Goal: Transaction & Acquisition: Purchase product/service

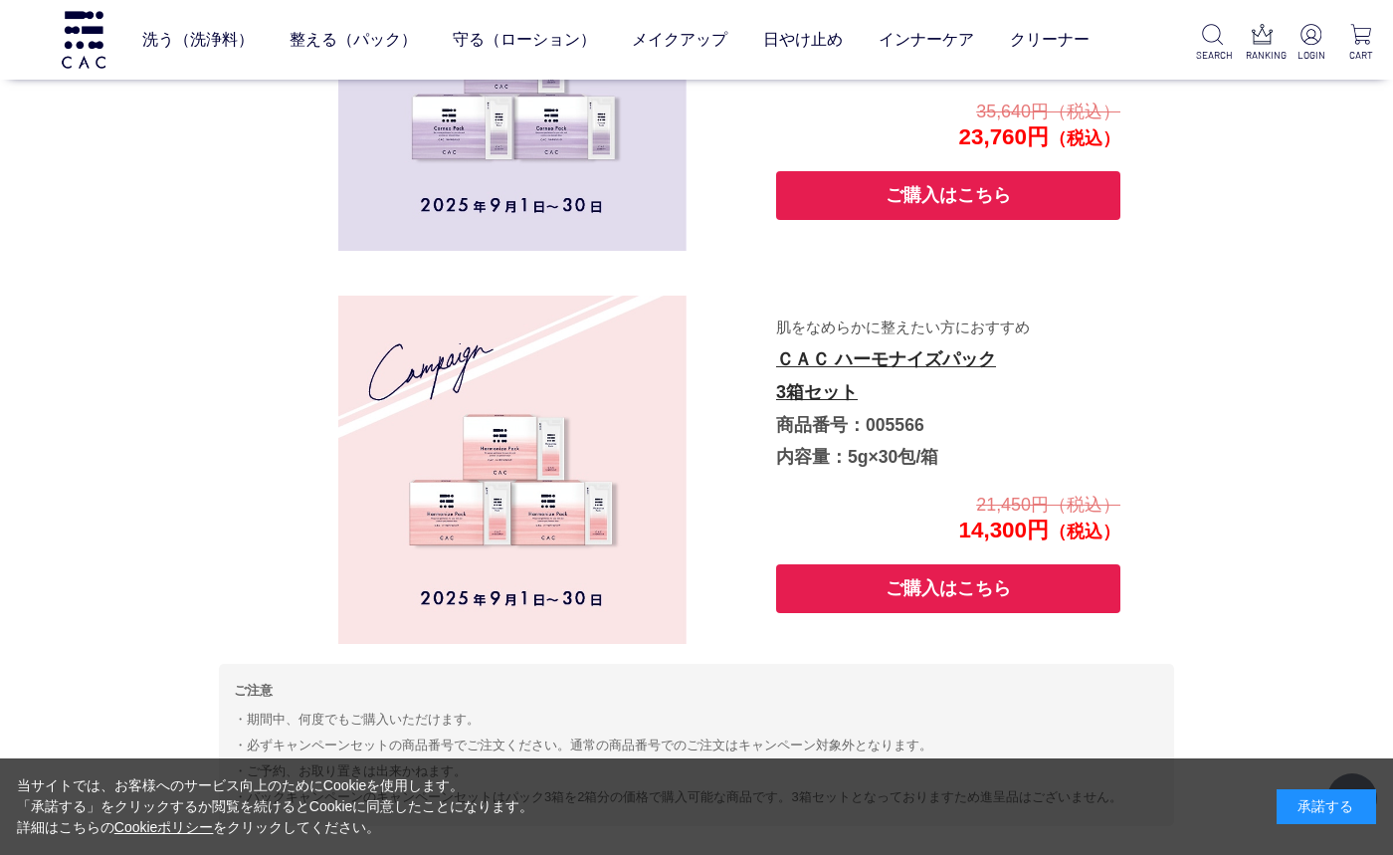
scroll to position [1580, 0]
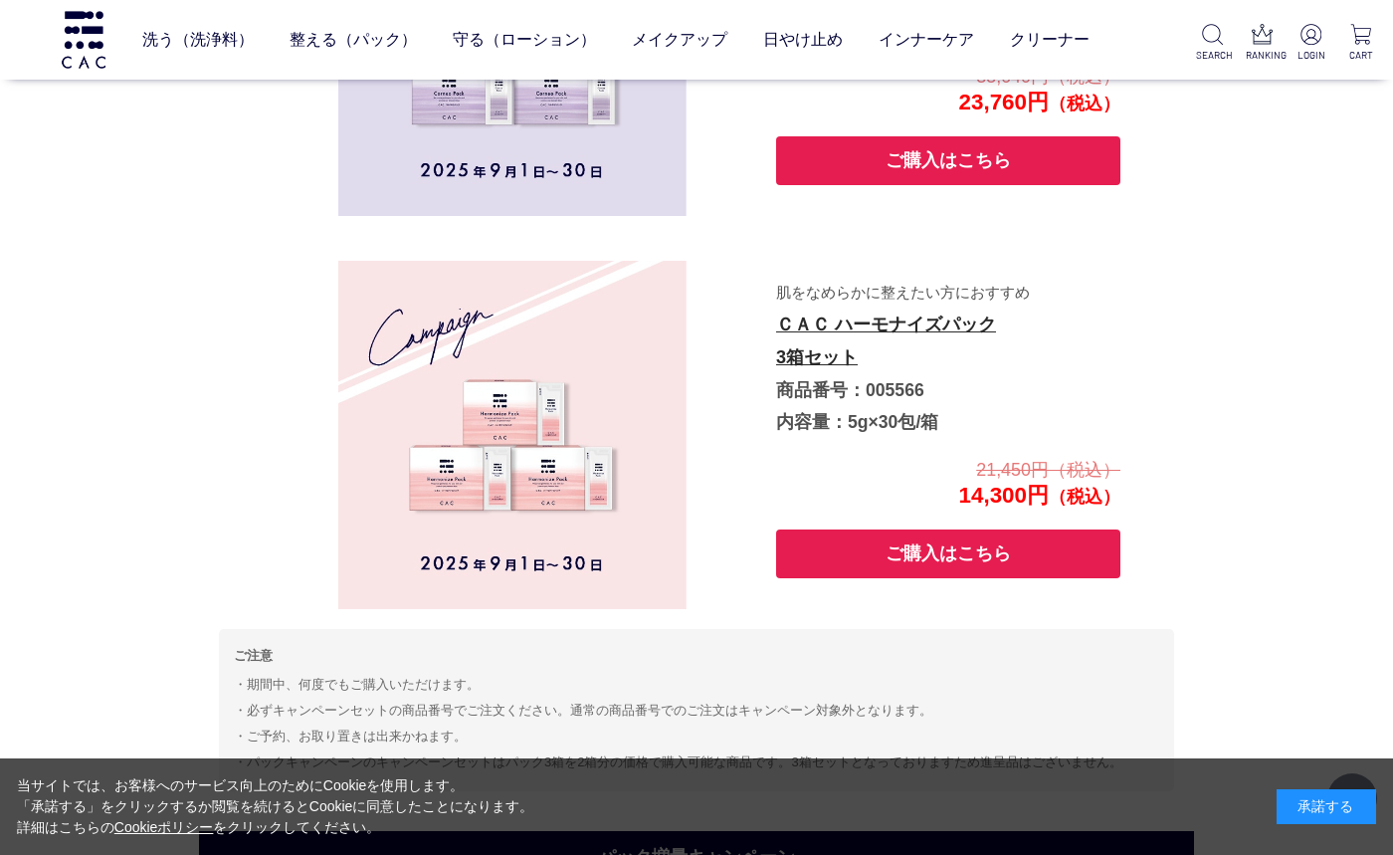
click at [941, 561] on button "ご購入はこちら" at bounding box center [948, 553] width 344 height 49
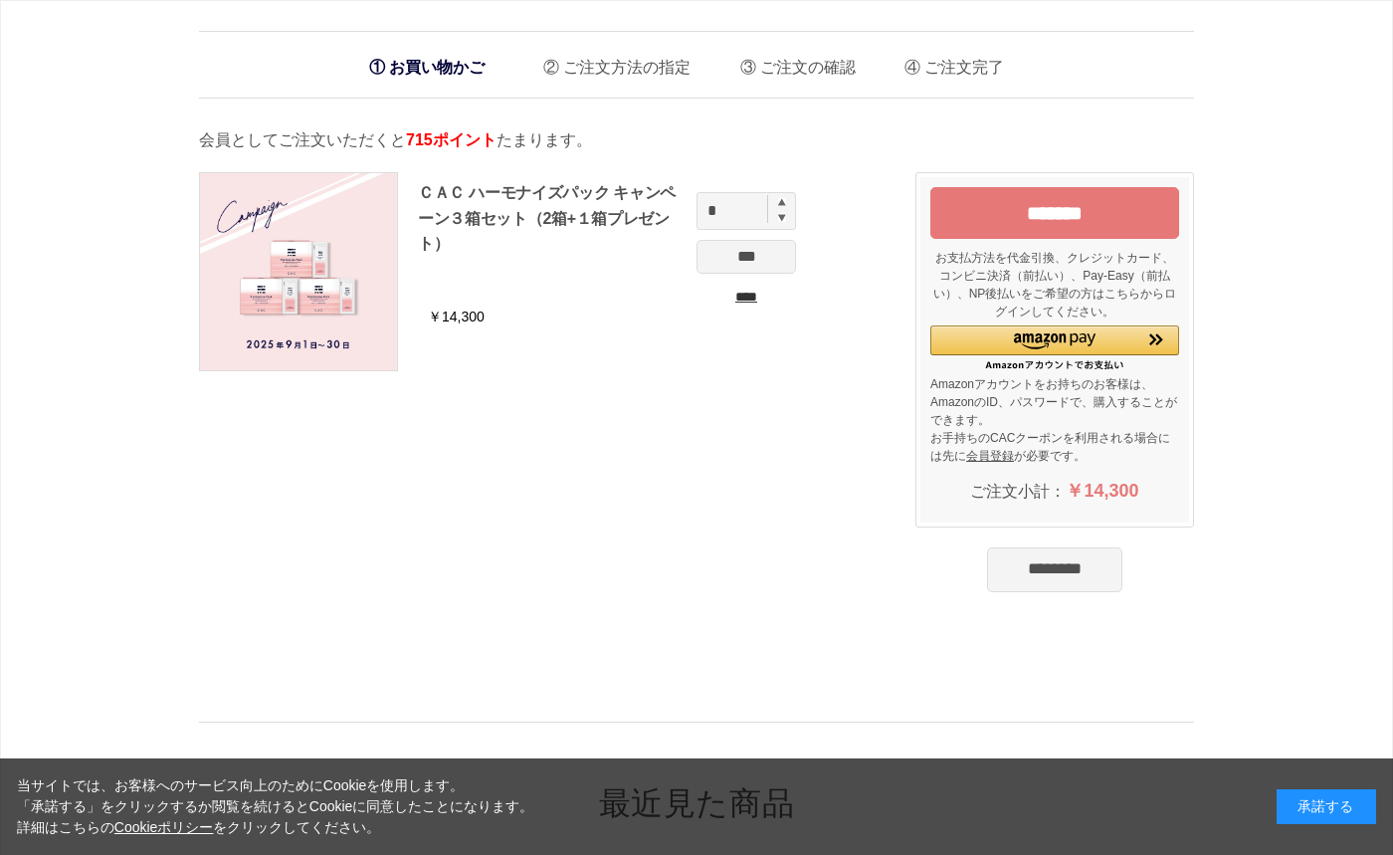
click at [1042, 211] on input "*******" at bounding box center [1055, 213] width 249 height 52
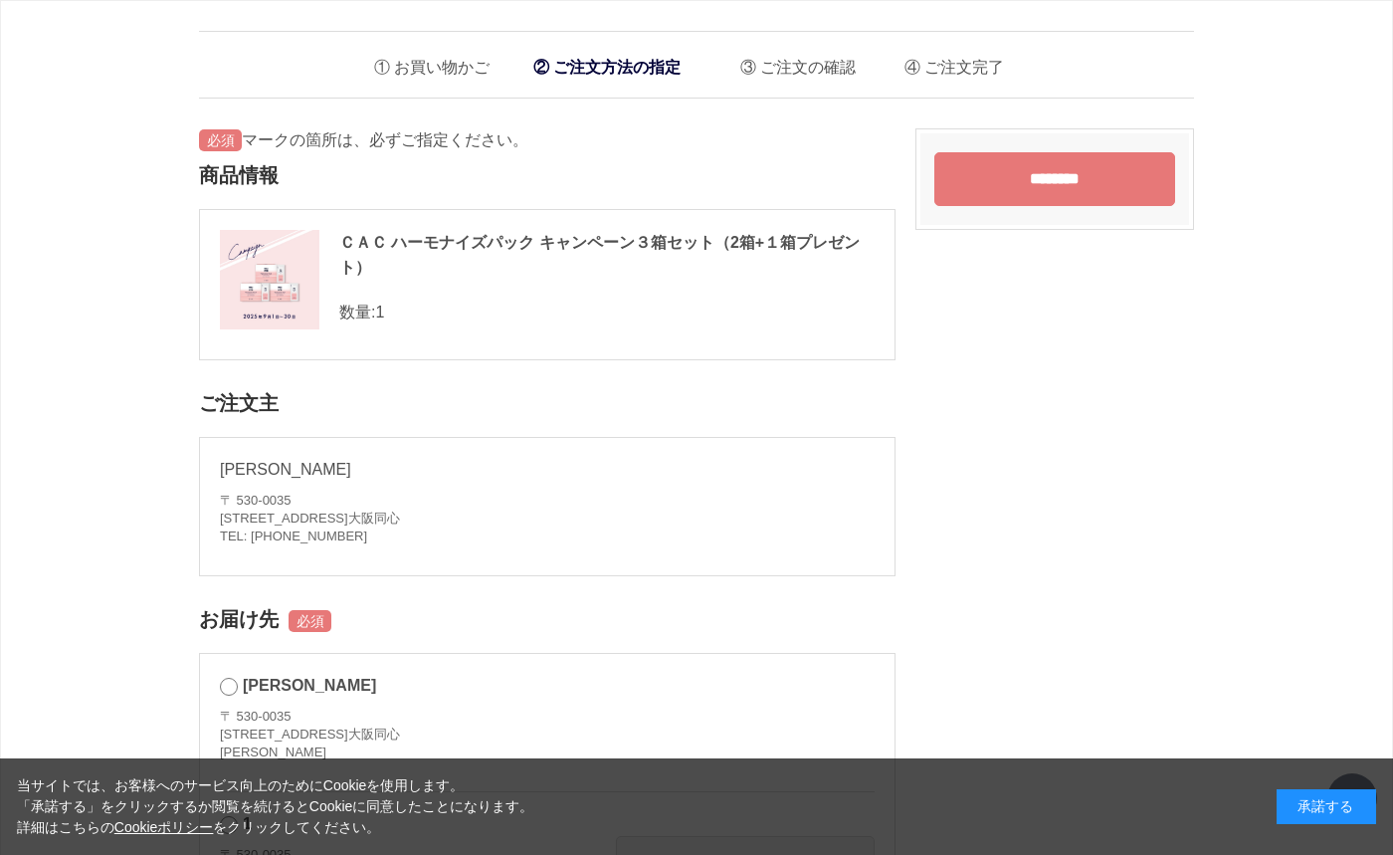
click at [1008, 183] on input "********" at bounding box center [1055, 179] width 241 height 54
